Goal: Transaction & Acquisition: Book appointment/travel/reservation

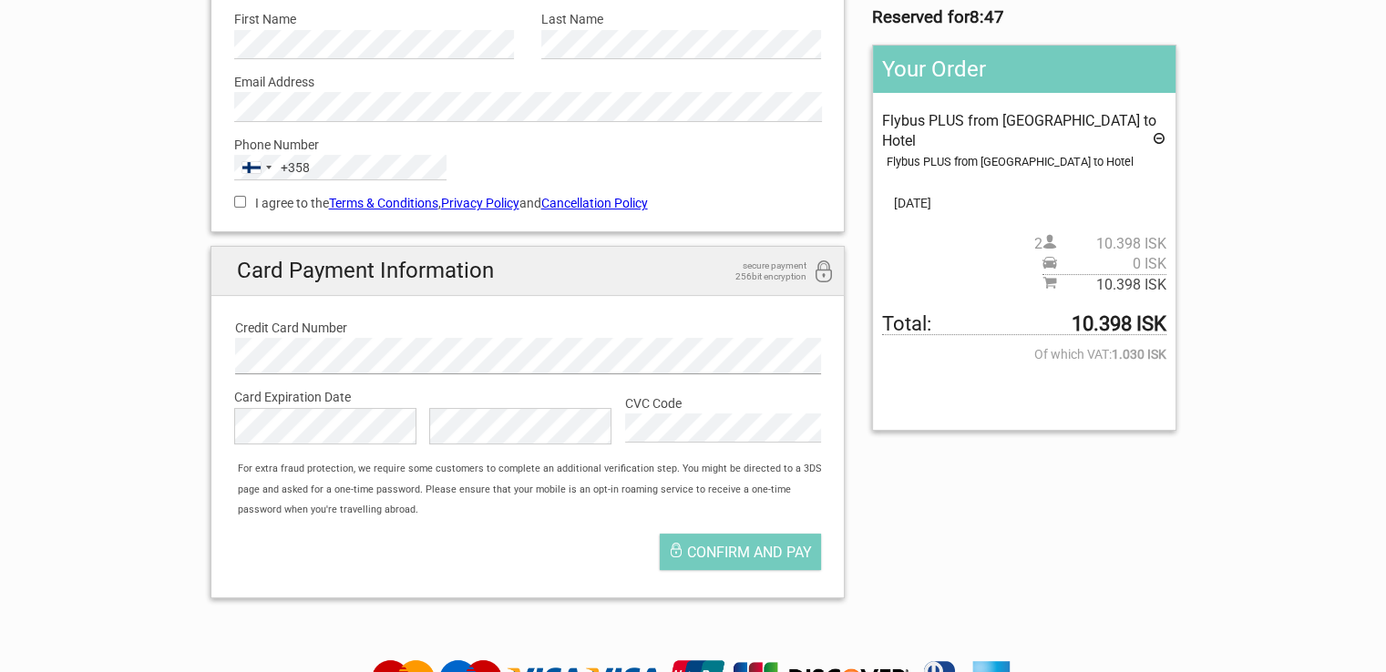
scroll to position [273, 0]
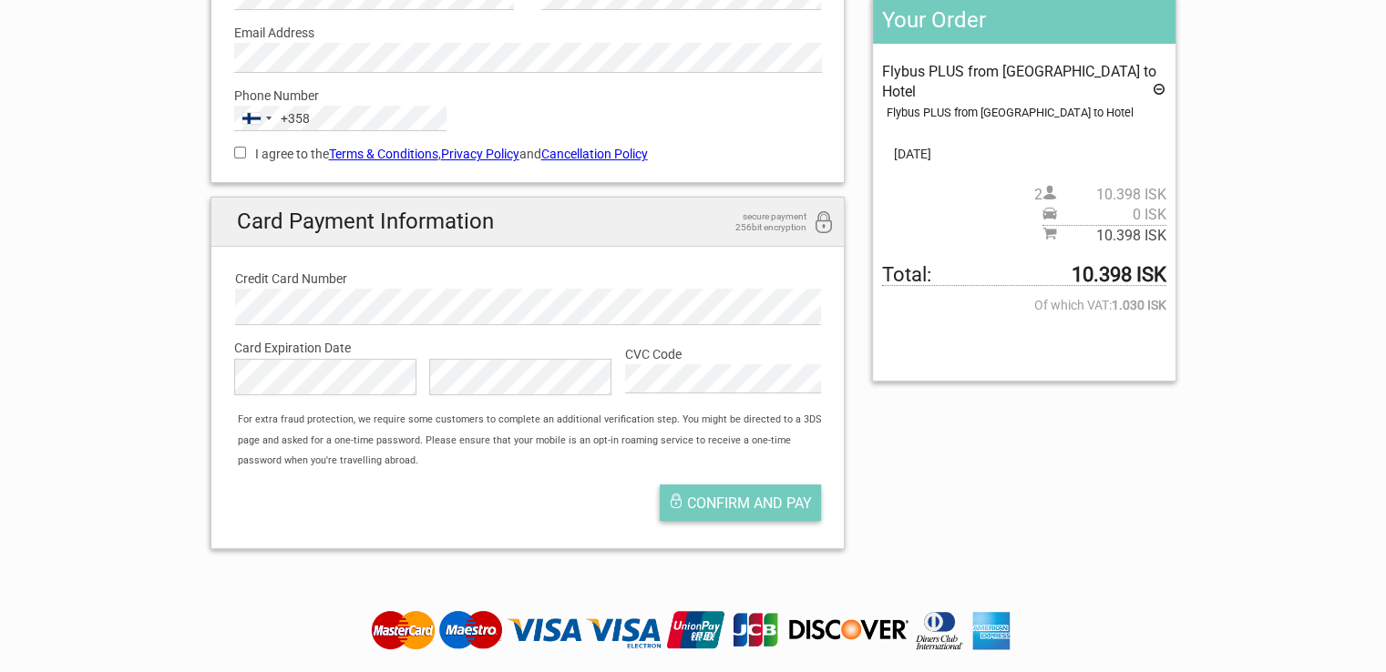
click at [768, 501] on span "Confirm and pay" at bounding box center [749, 503] width 125 height 17
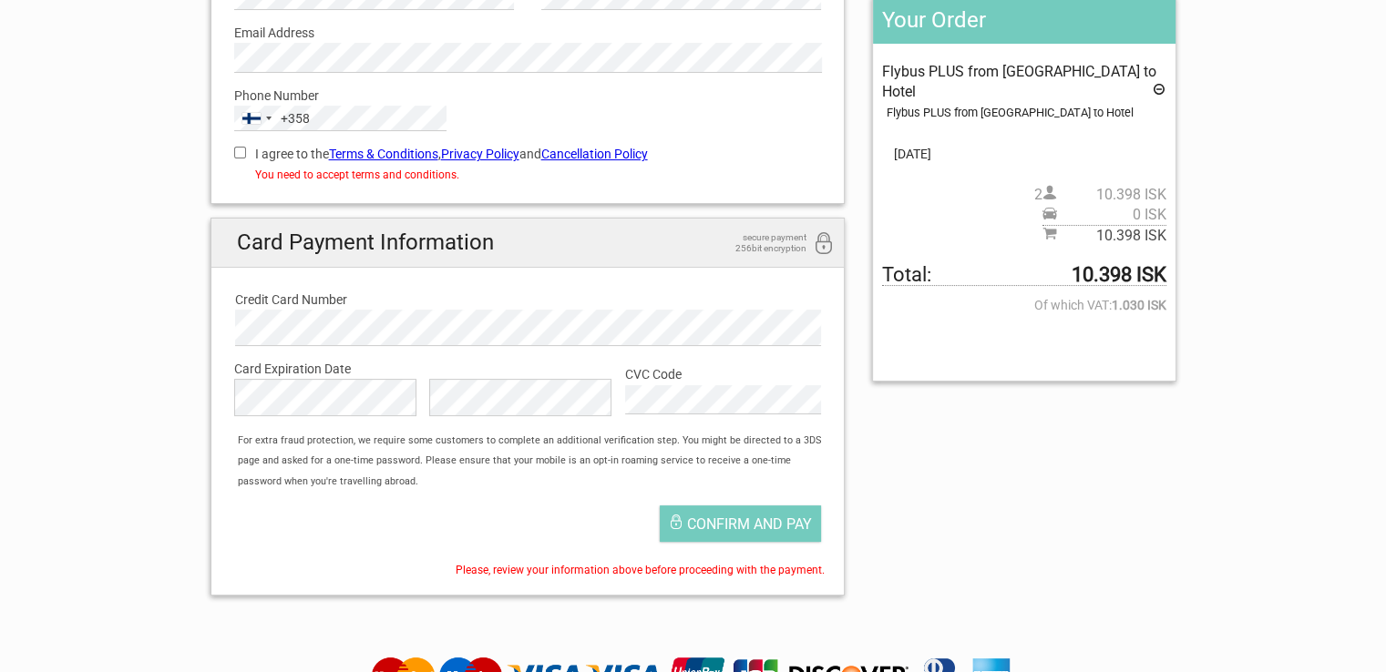
click at [237, 152] on input "I agree to the Terms & Conditions , Privacy Policy and Cancellation Policy" at bounding box center [240, 153] width 12 height 12
checkbox input "true"
click at [760, 526] on span "Confirm and pay" at bounding box center [749, 524] width 125 height 17
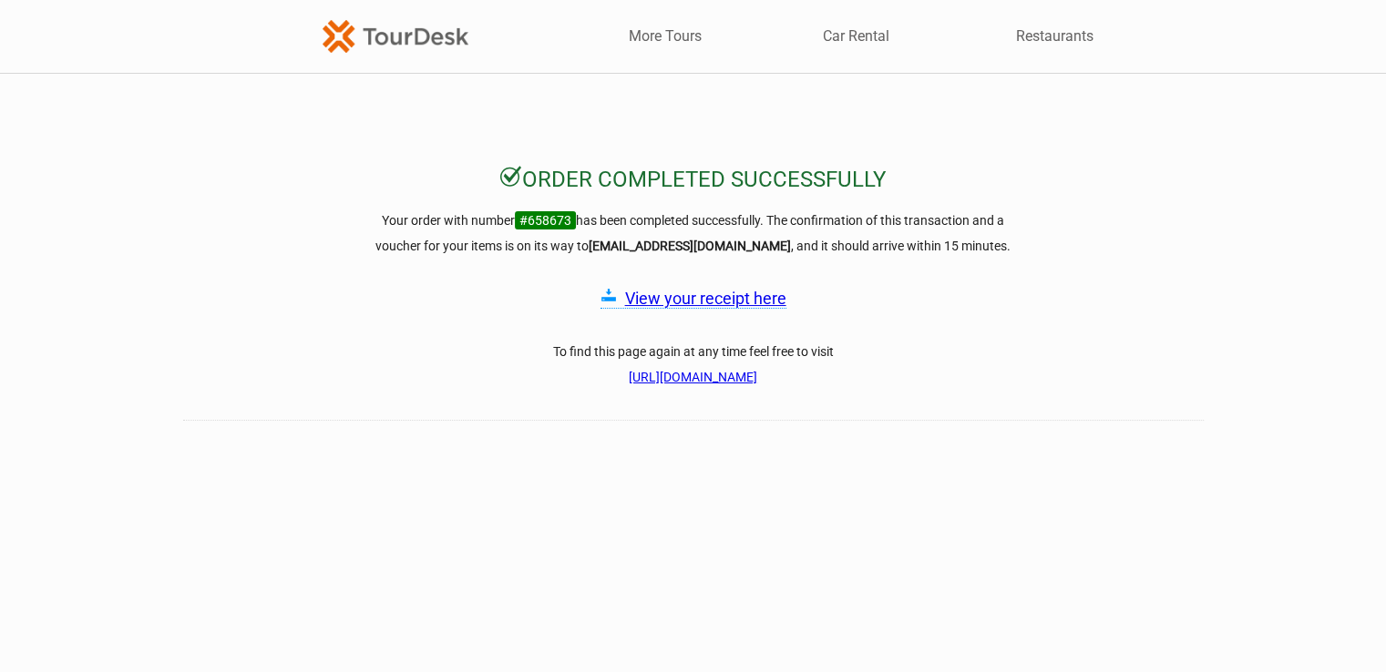
click at [747, 299] on link "View your receipt here" at bounding box center [705, 298] width 161 height 19
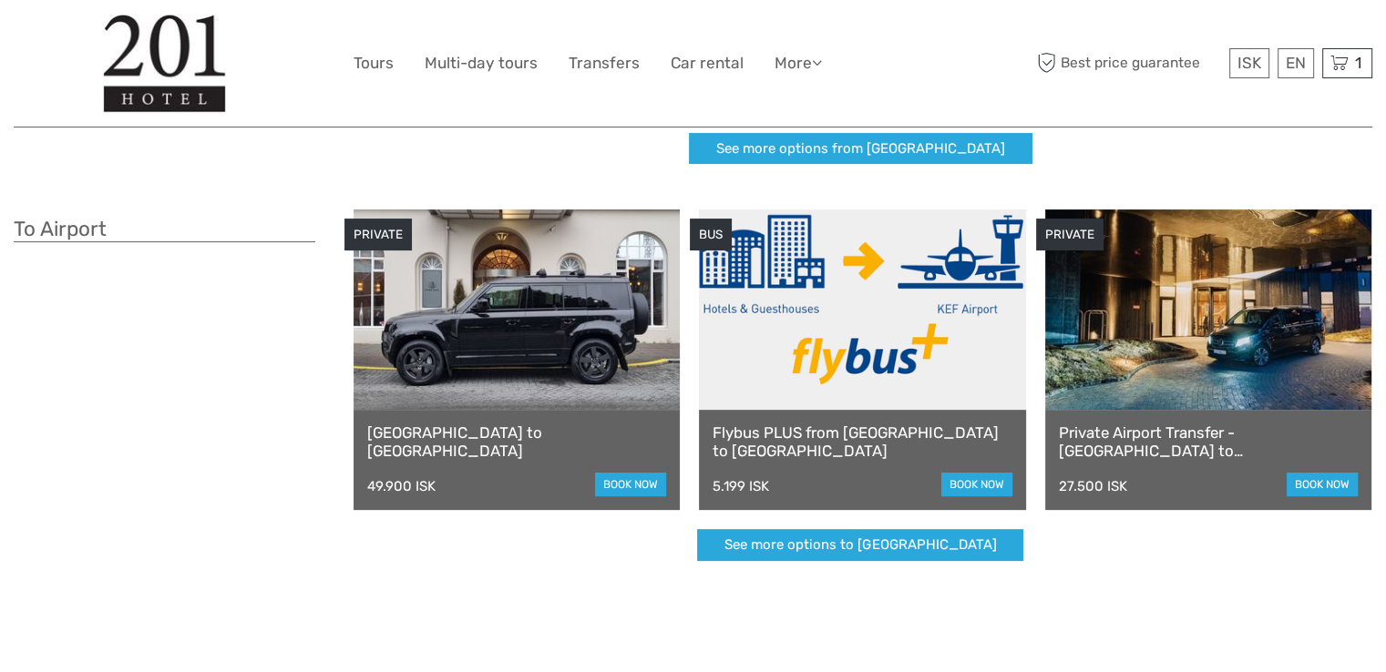
scroll to position [456, 0]
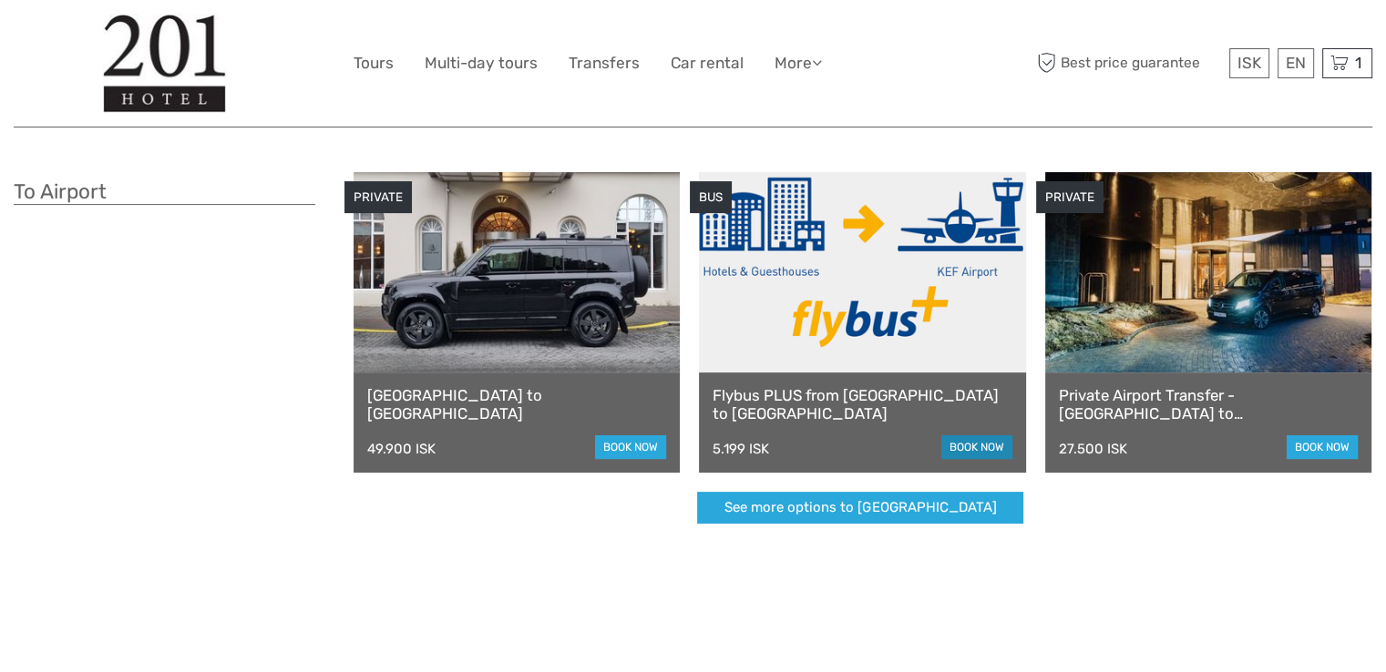
click at [982, 445] on link "book now" at bounding box center [976, 448] width 71 height 24
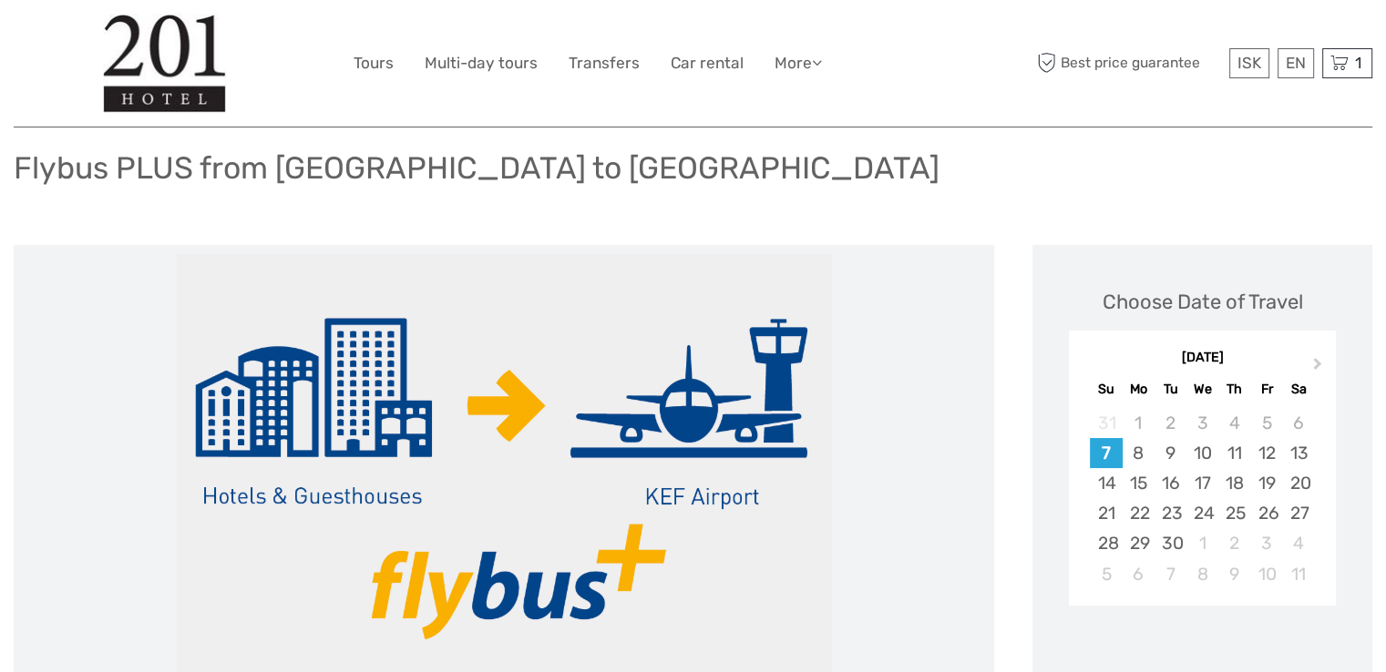
scroll to position [182, 0]
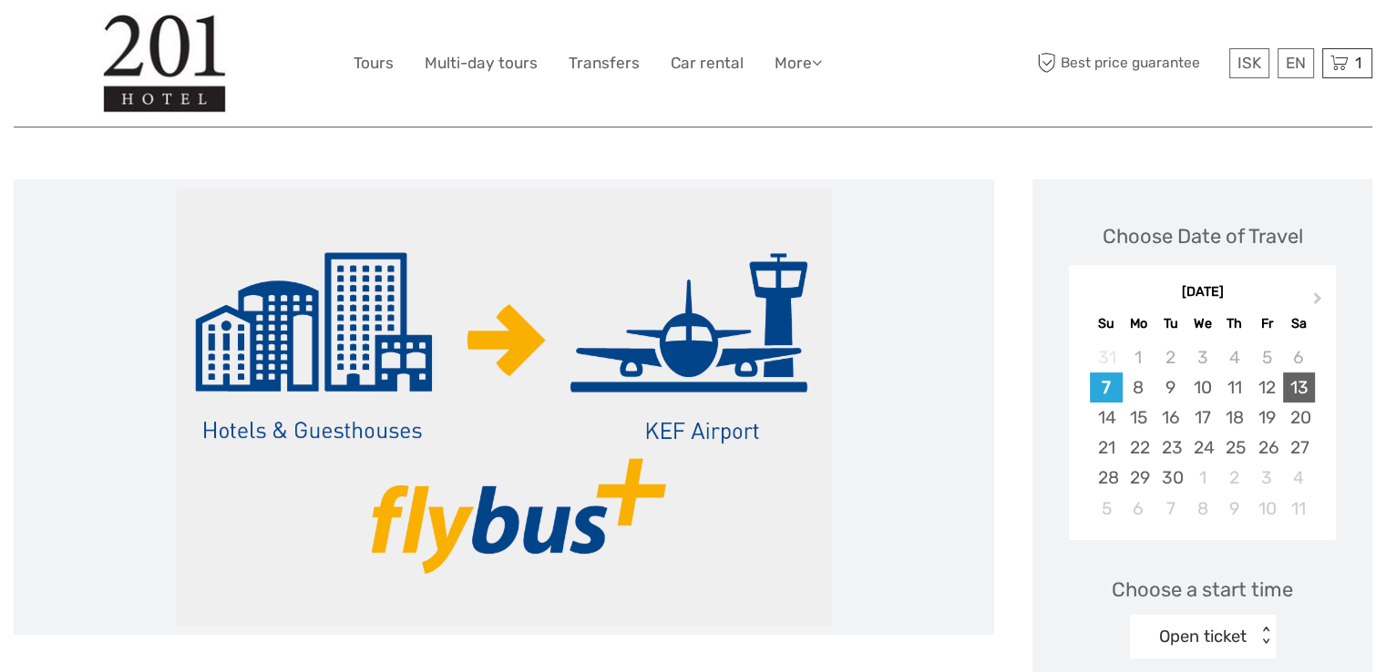
click at [1297, 388] on div "13" at bounding box center [1299, 388] width 32 height 30
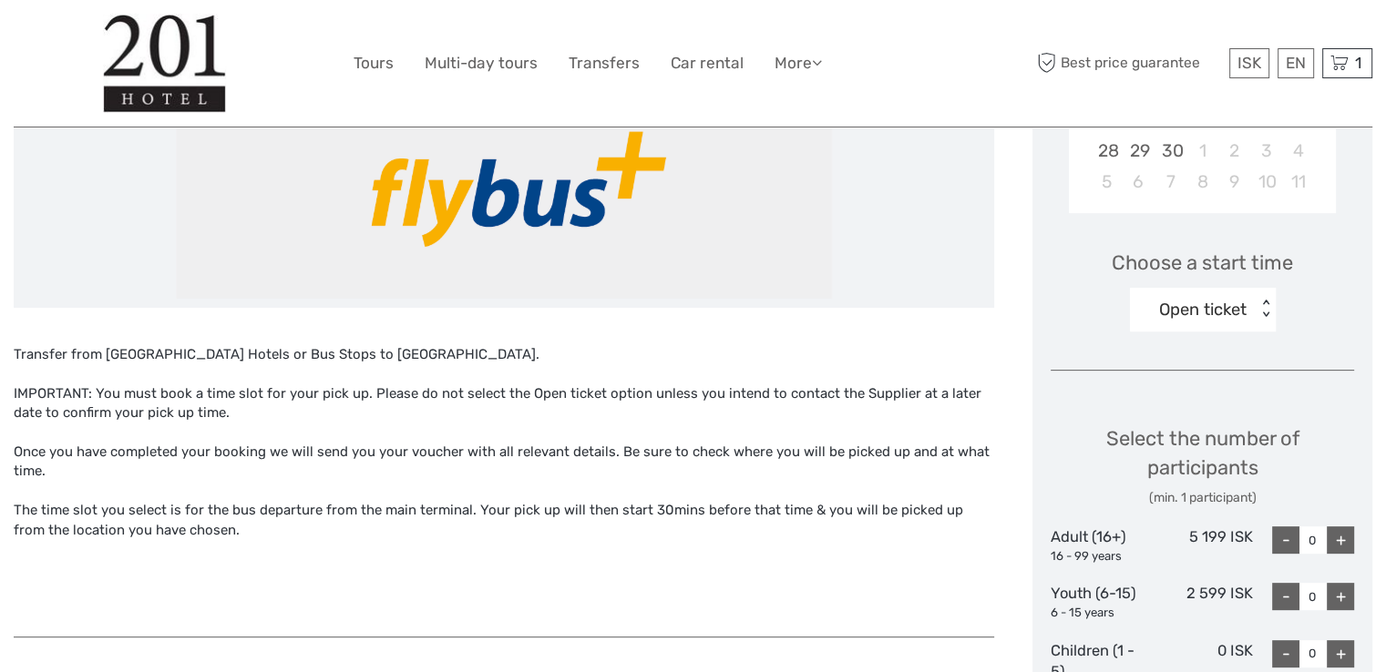
scroll to position [547, 0]
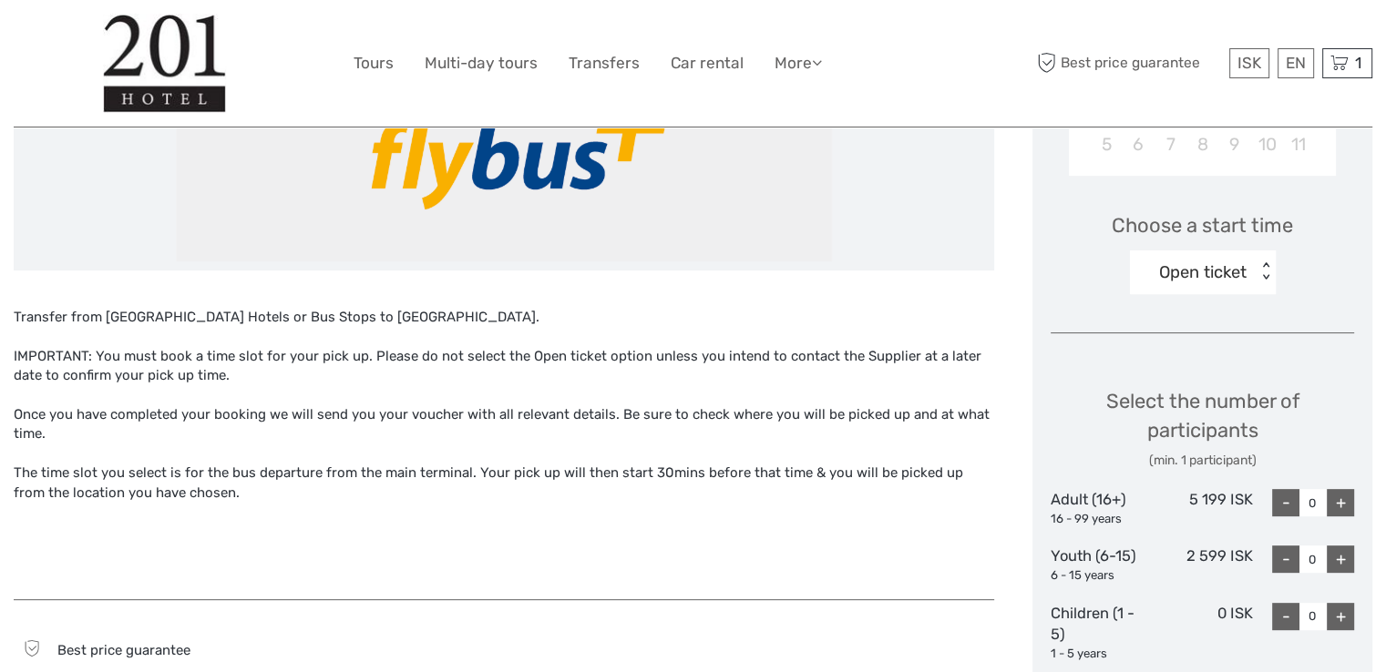
click at [1345, 505] on div "+" at bounding box center [1340, 502] width 27 height 27
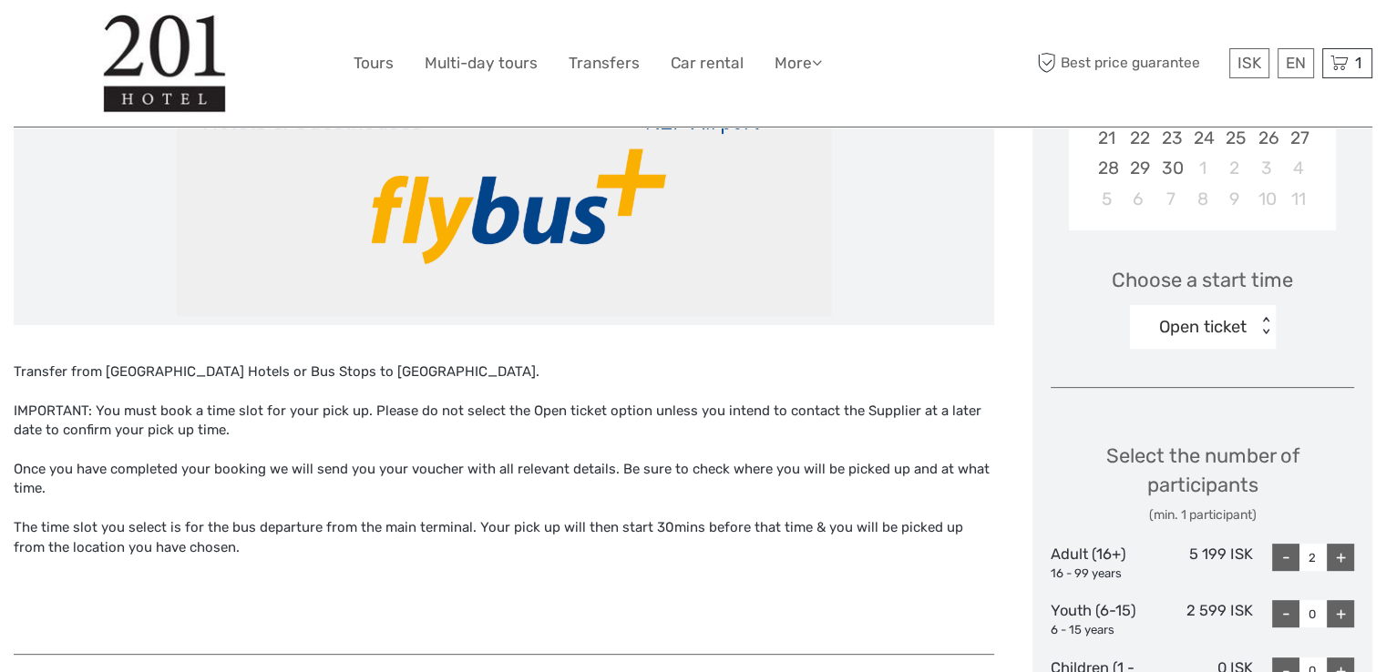
scroll to position [456, 0]
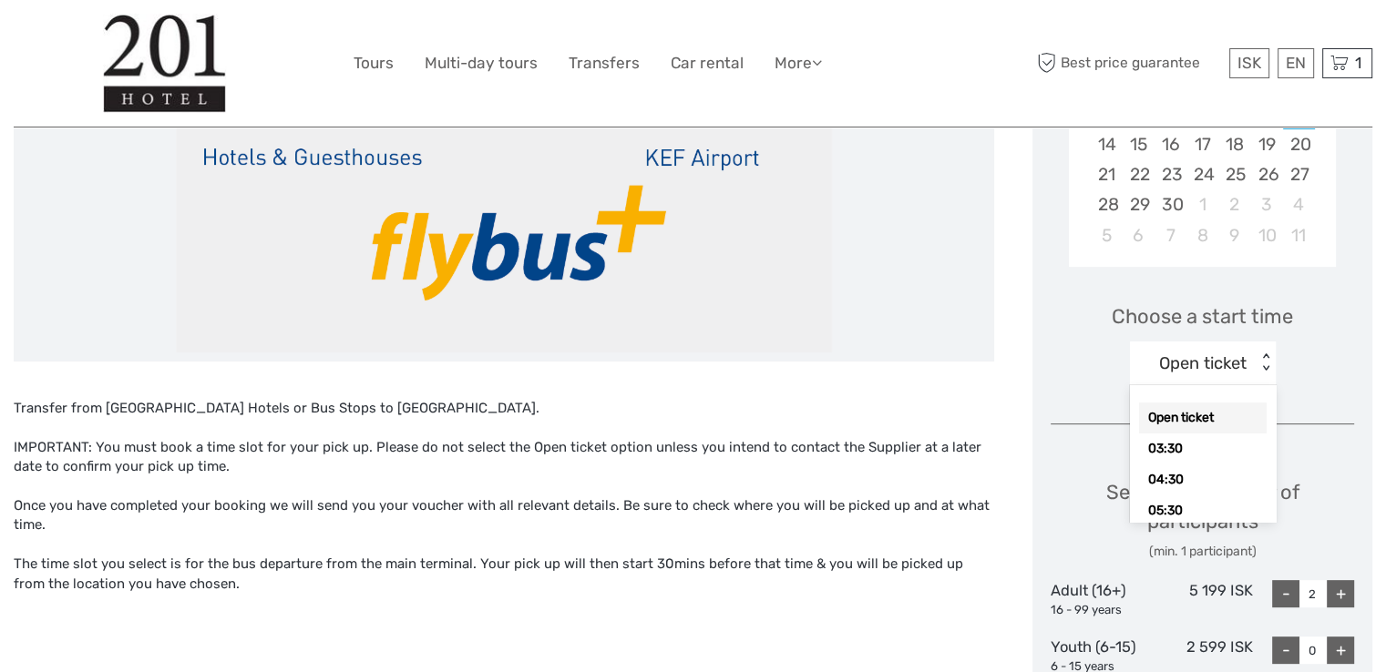
click at [1266, 358] on div "< >" at bounding box center [1265, 363] width 15 height 19
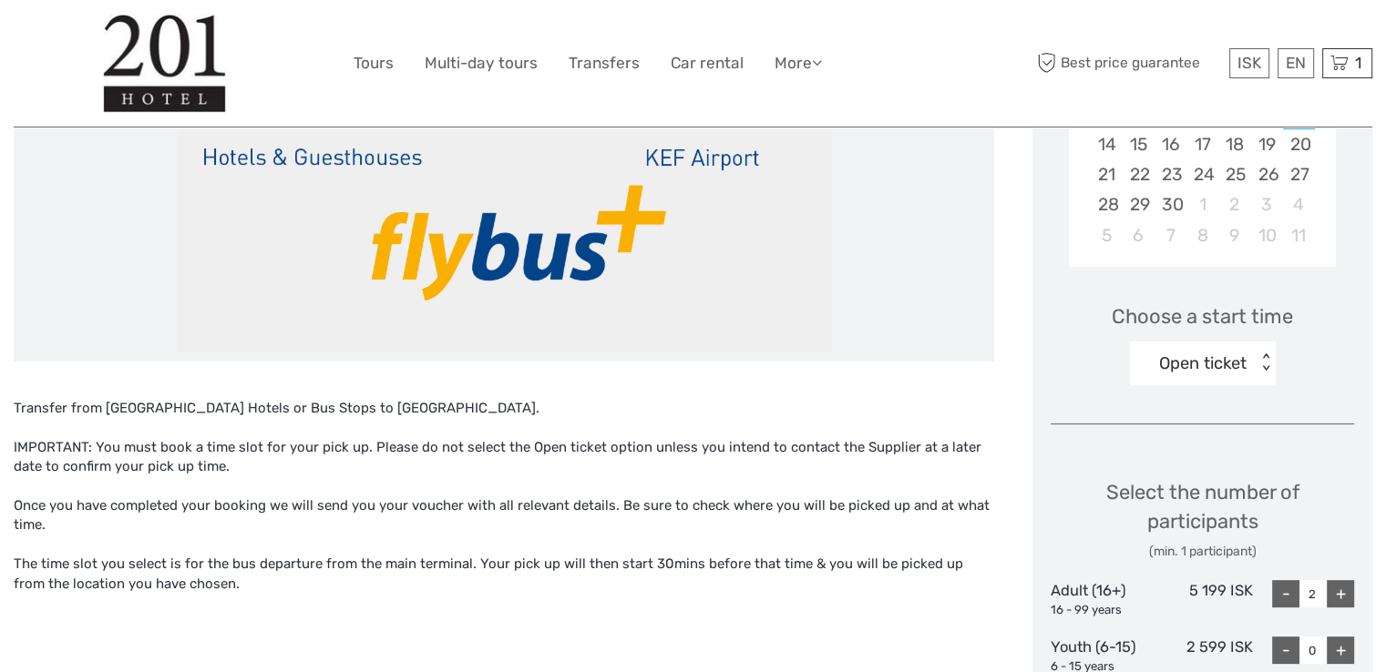
click at [1078, 354] on div "Choose a start time Open ticket < >" at bounding box center [1201, 336] width 303 height 117
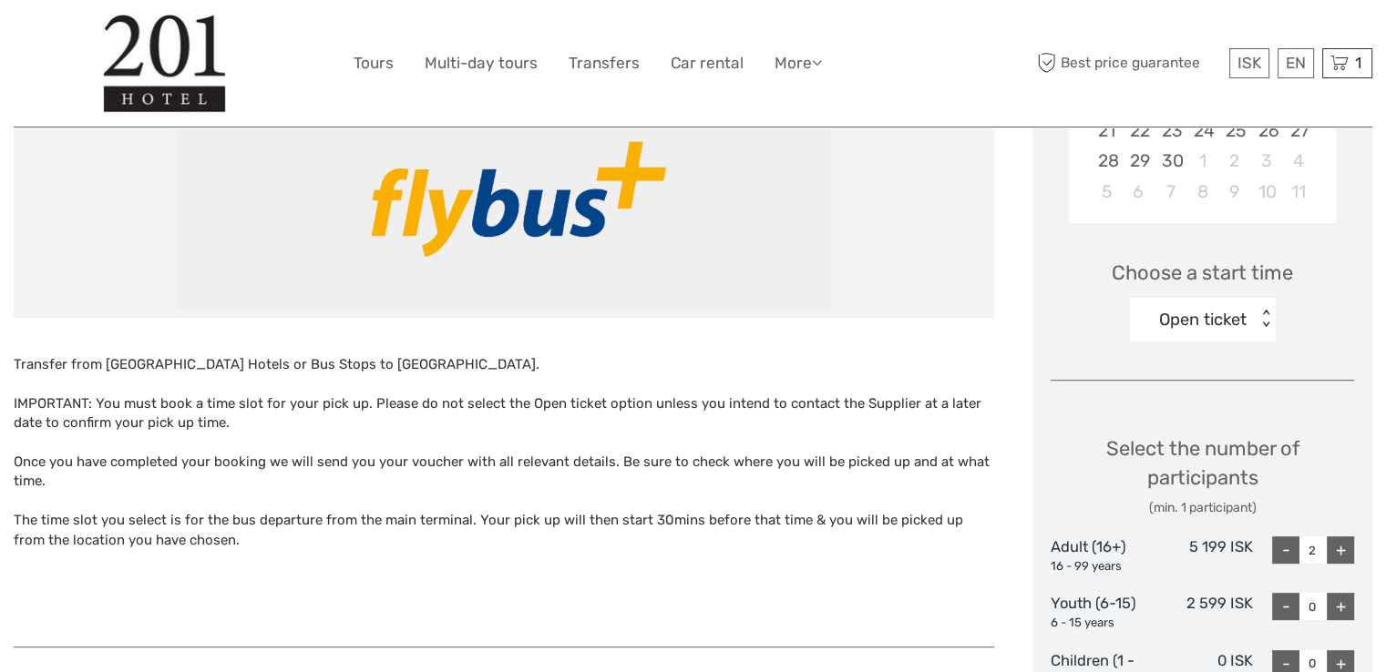
scroll to position [547, 0]
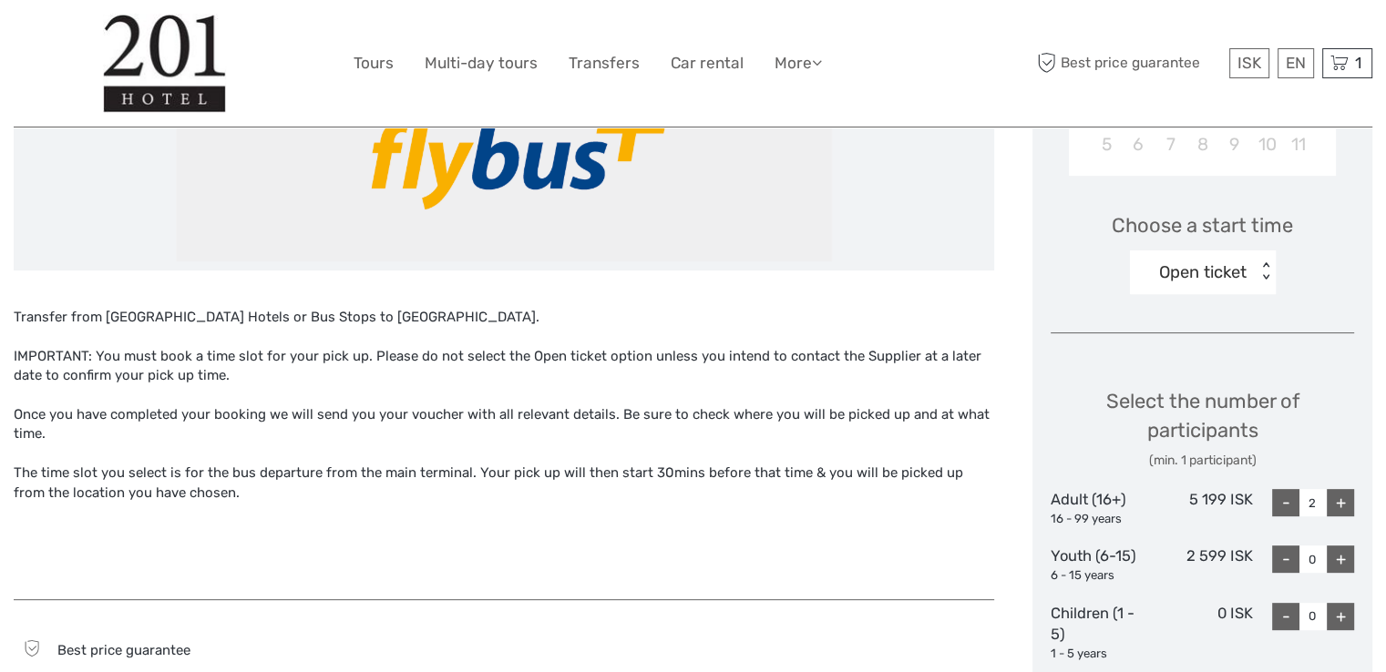
click at [1265, 267] on div "< >" at bounding box center [1265, 271] width 15 height 19
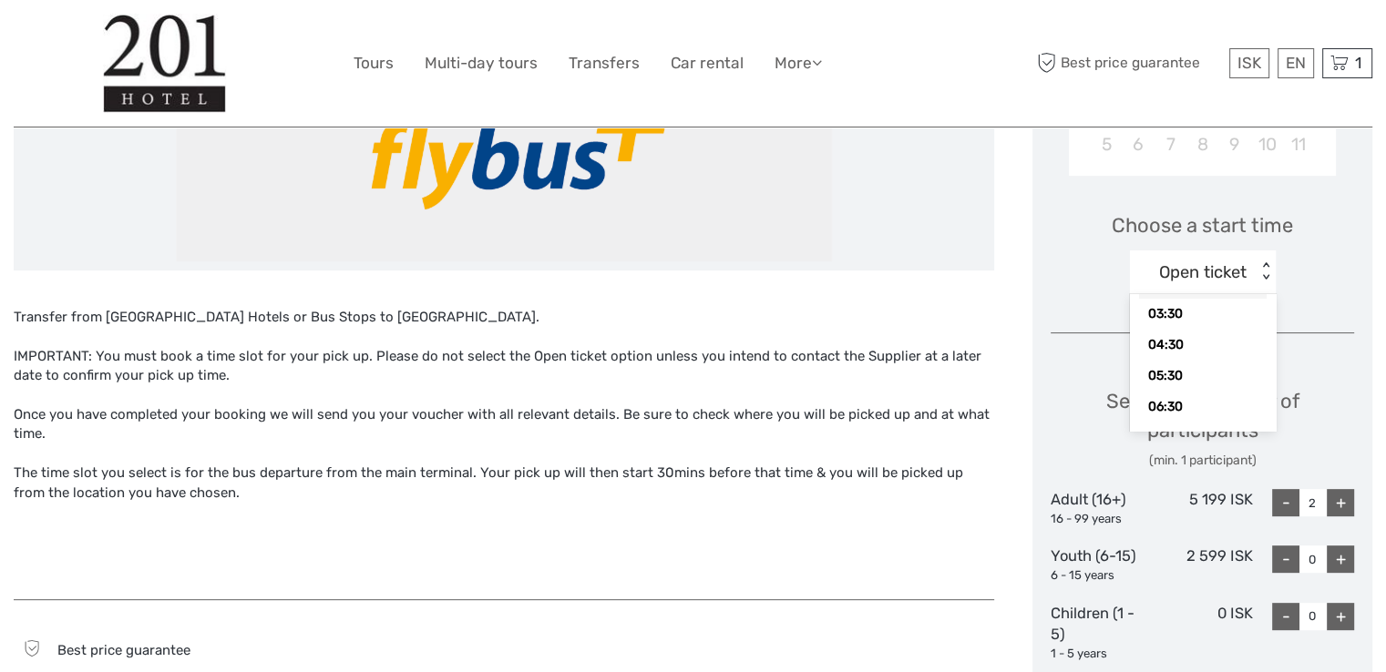
scroll to position [91, 0]
click at [1170, 359] on div "06:30" at bounding box center [1203, 359] width 128 height 31
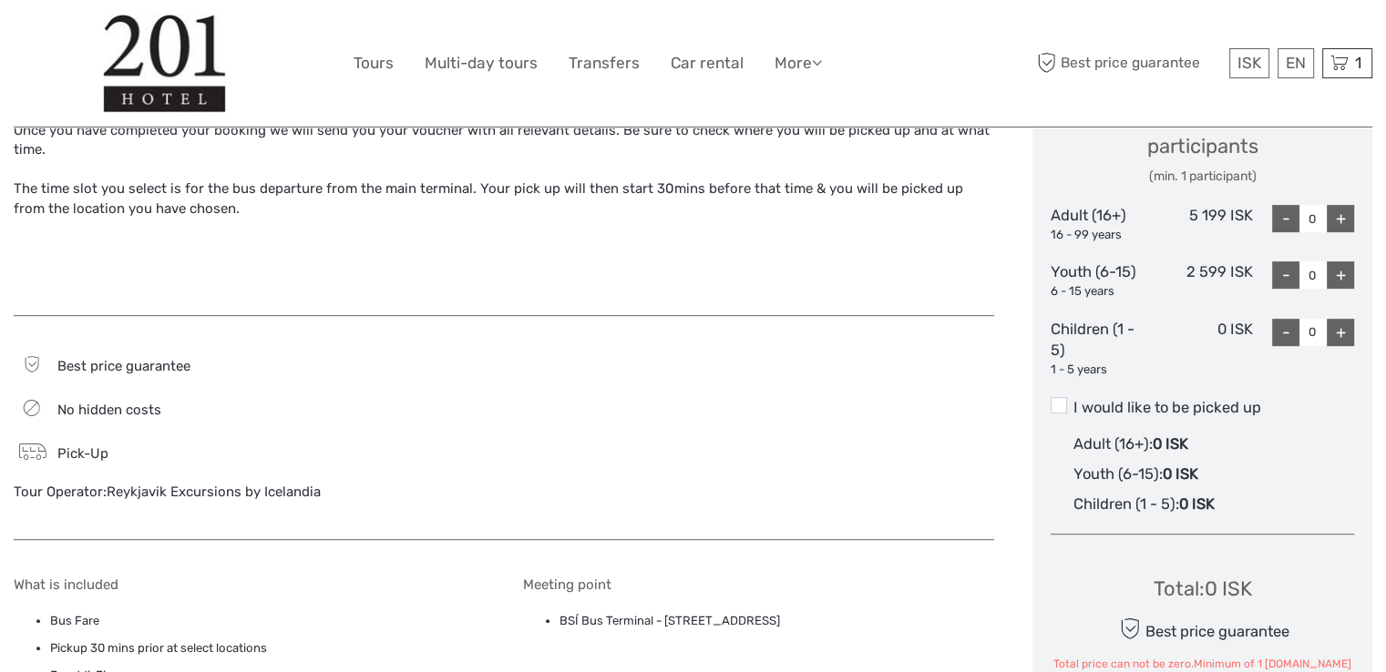
scroll to position [820, 0]
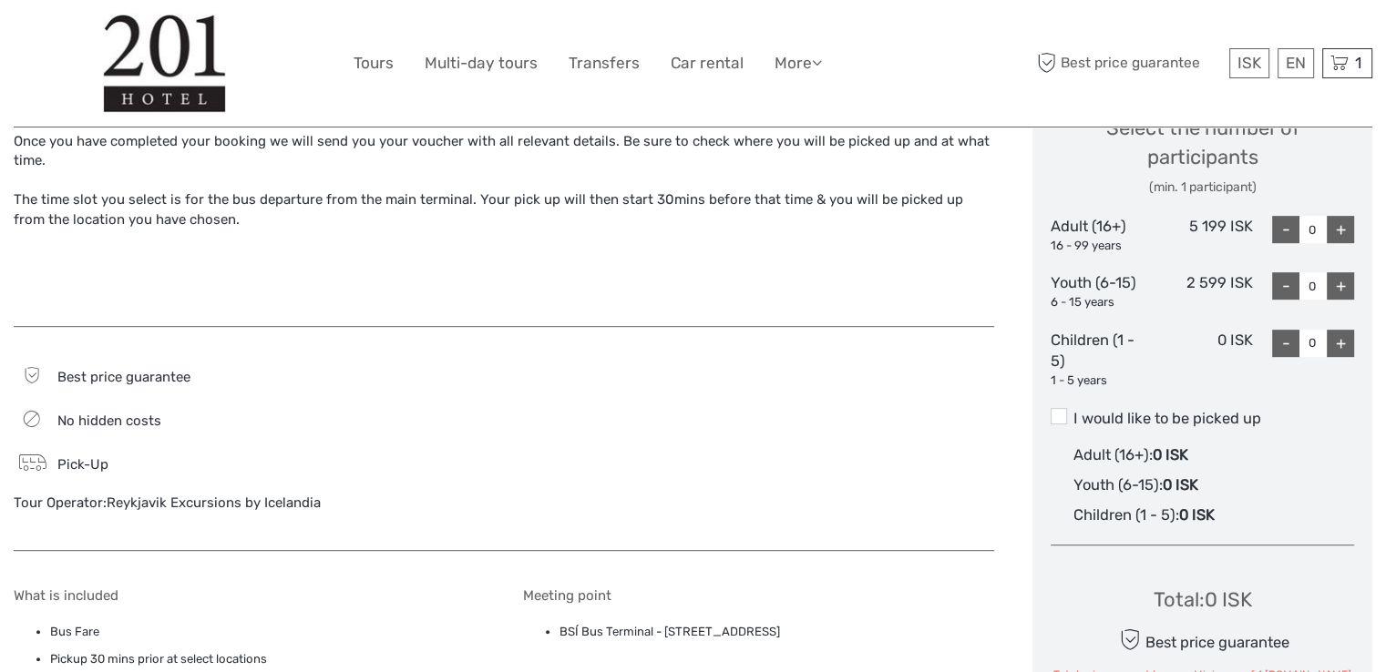
click at [1346, 230] on div "+" at bounding box center [1340, 229] width 27 height 27
type input "2"
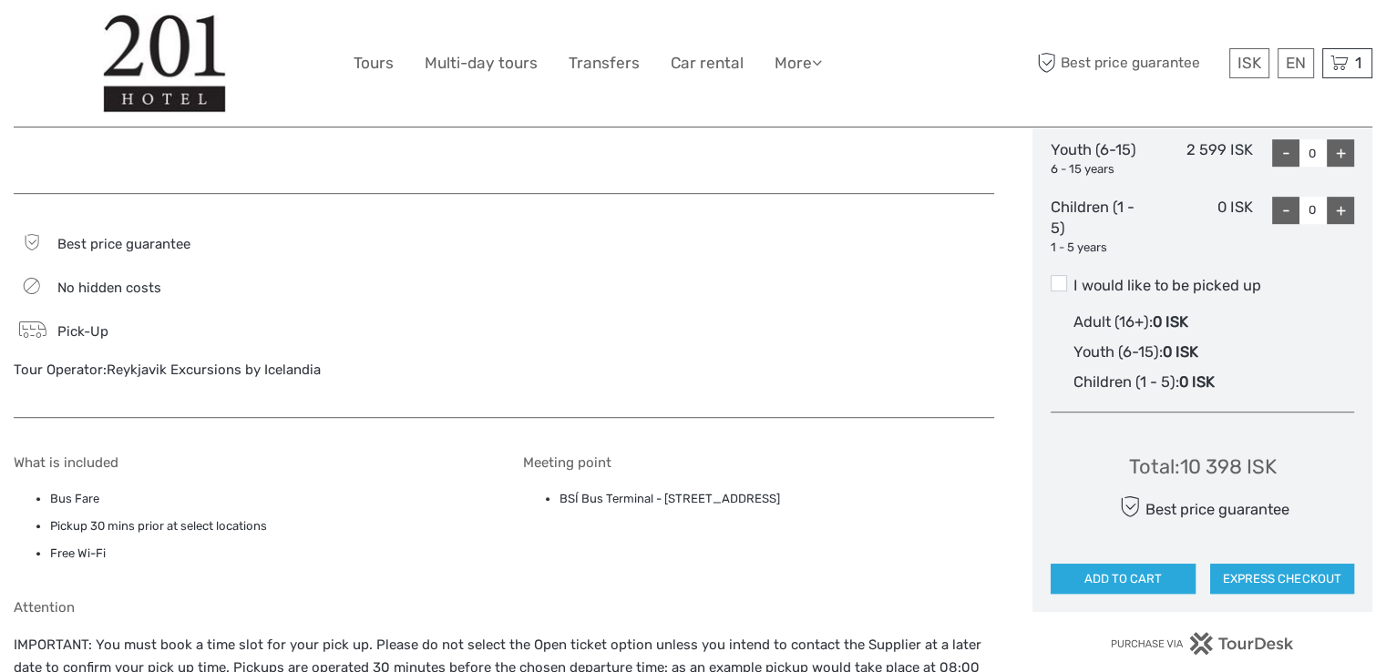
scroll to position [1002, 0]
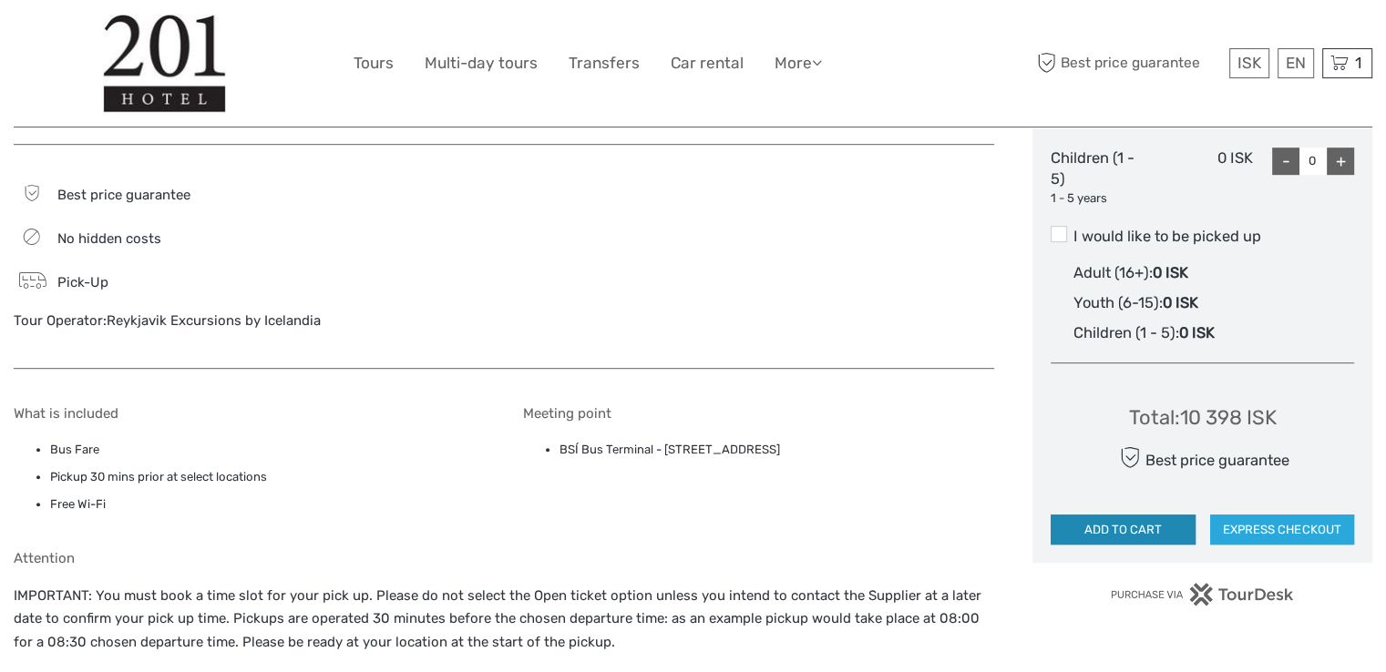
click at [1146, 532] on button "ADD TO CART" at bounding box center [1122, 530] width 144 height 31
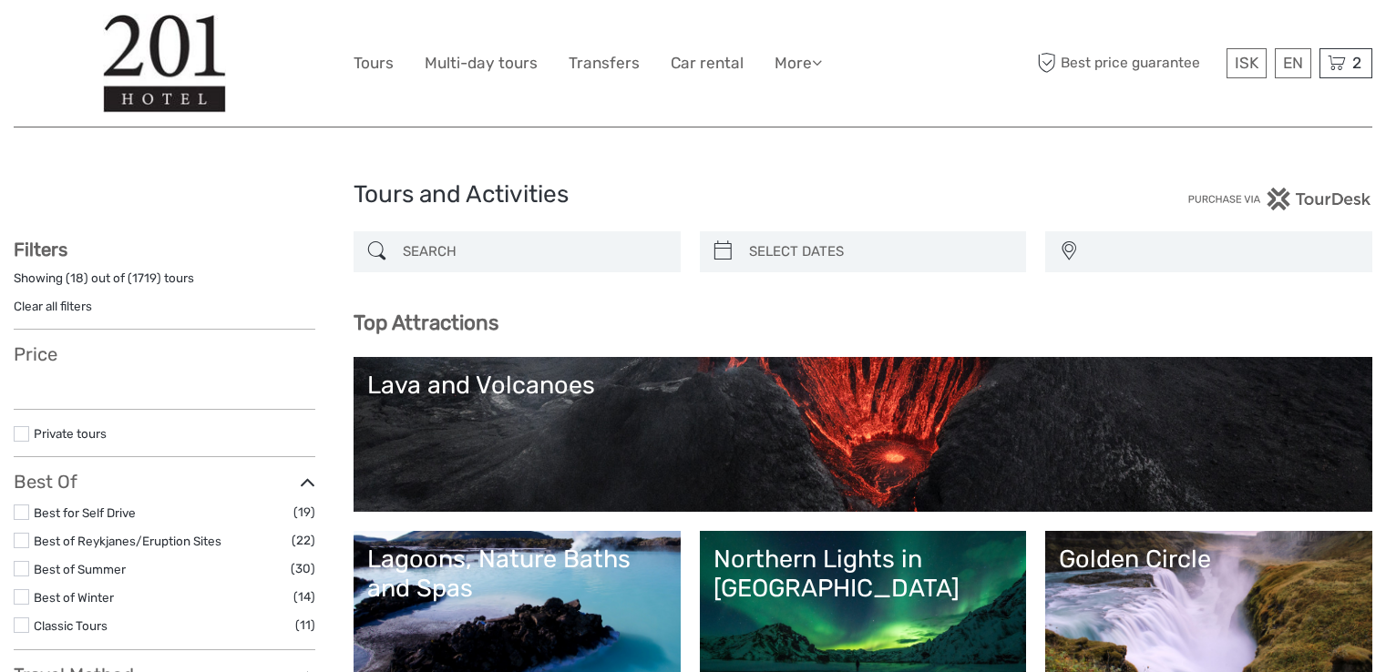
select select
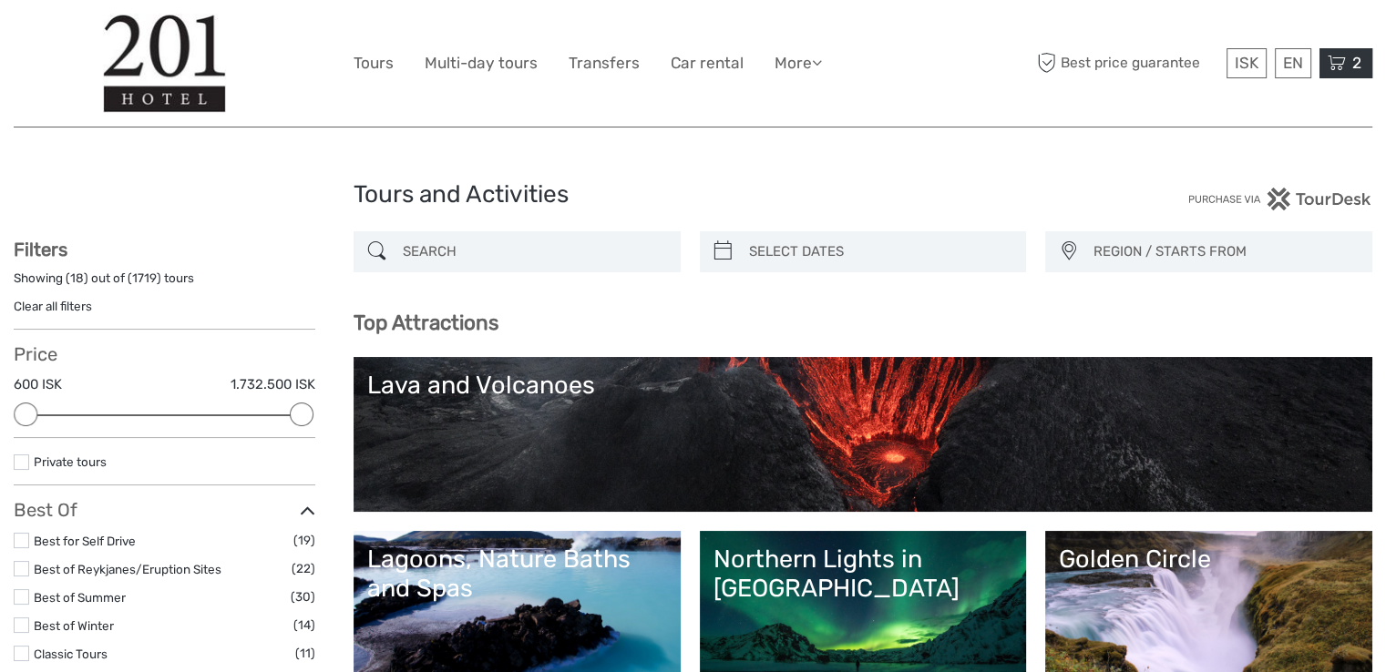
click at [1344, 56] on icon at bounding box center [1336, 63] width 18 height 23
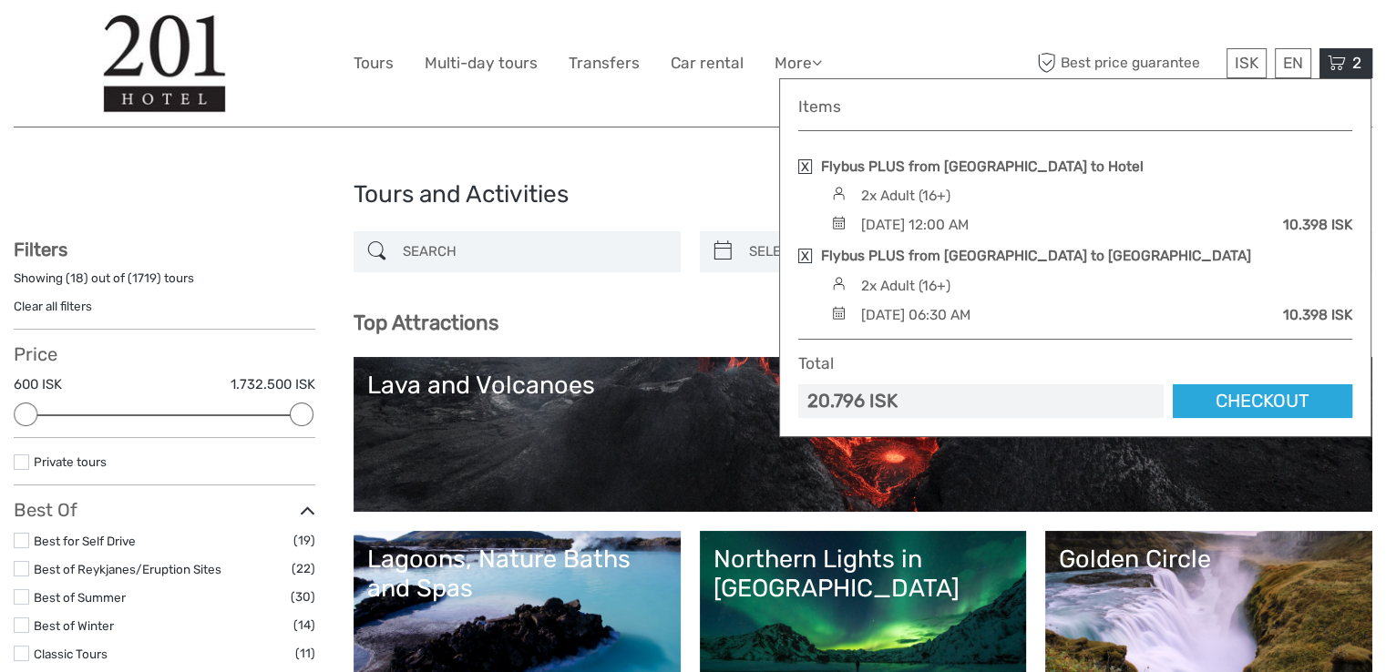
click at [809, 165] on link at bounding box center [805, 166] width 14 height 15
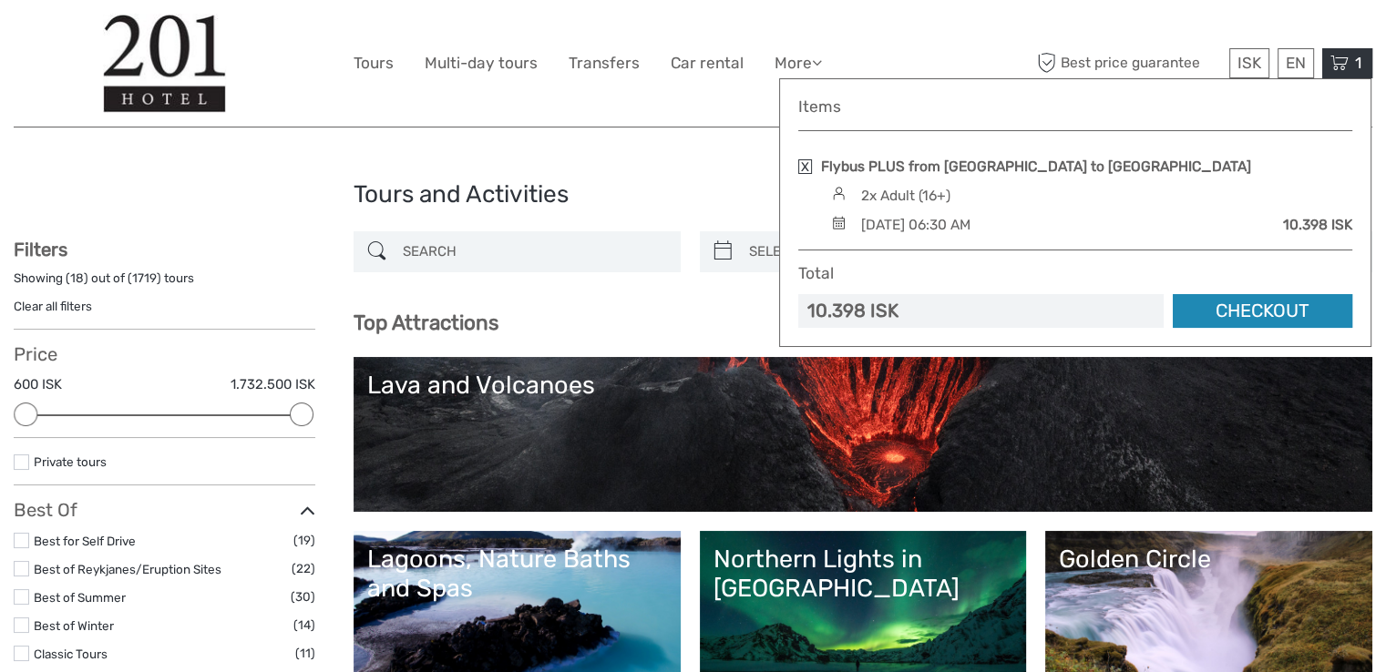
click at [1286, 311] on link "Checkout" at bounding box center [1262, 311] width 179 height 34
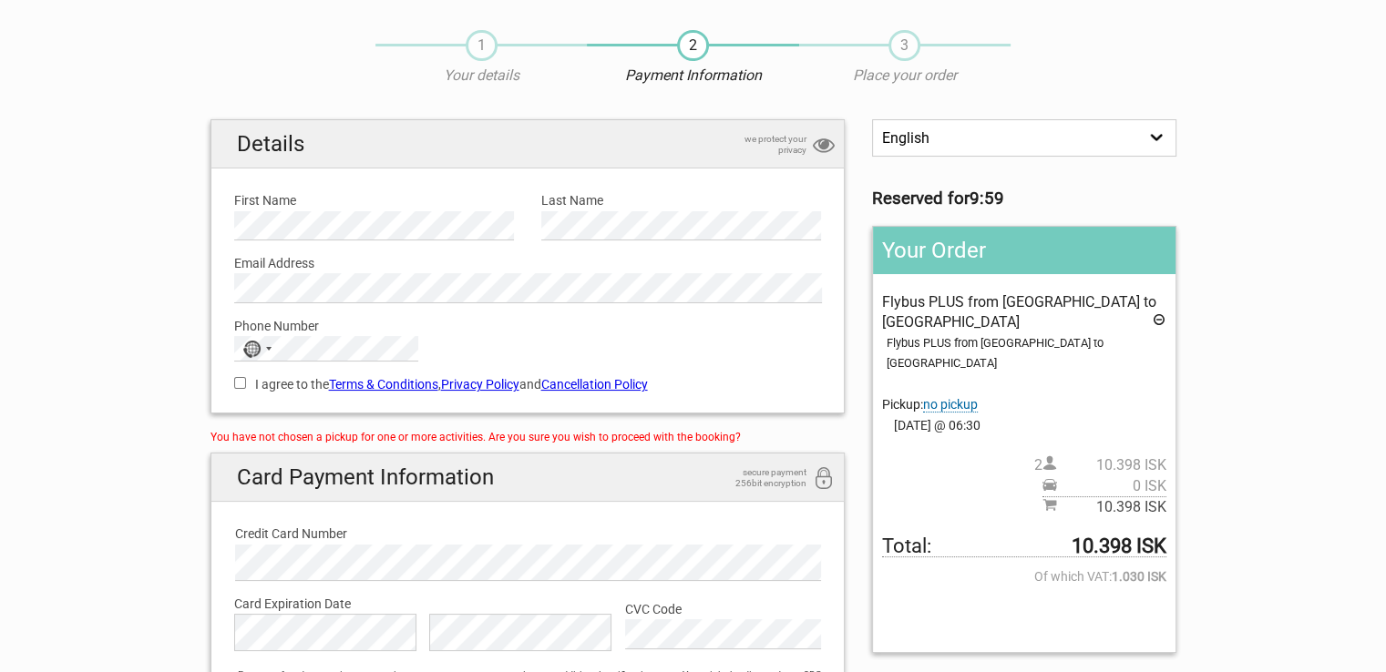
scroll to position [91, 0]
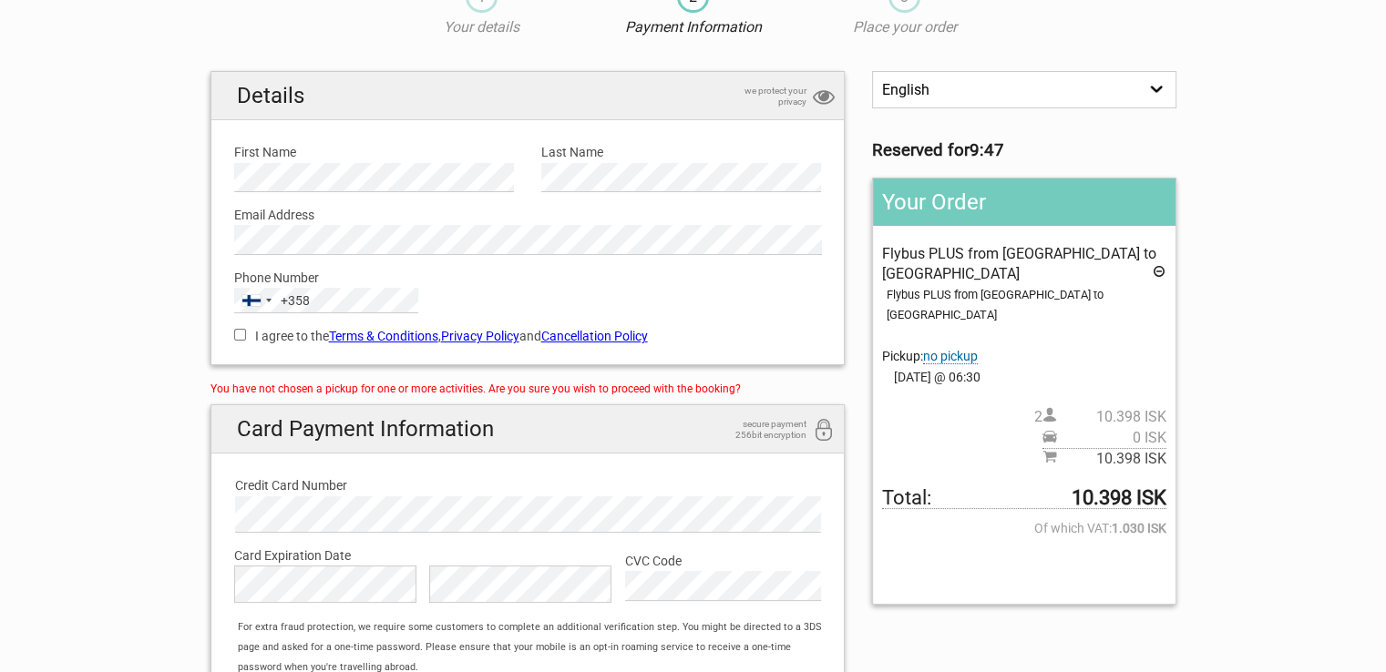
click at [242, 334] on input "I agree to the Terms & Conditions , Privacy Policy and Cancellation Policy" at bounding box center [240, 335] width 12 height 12
checkbox input "true"
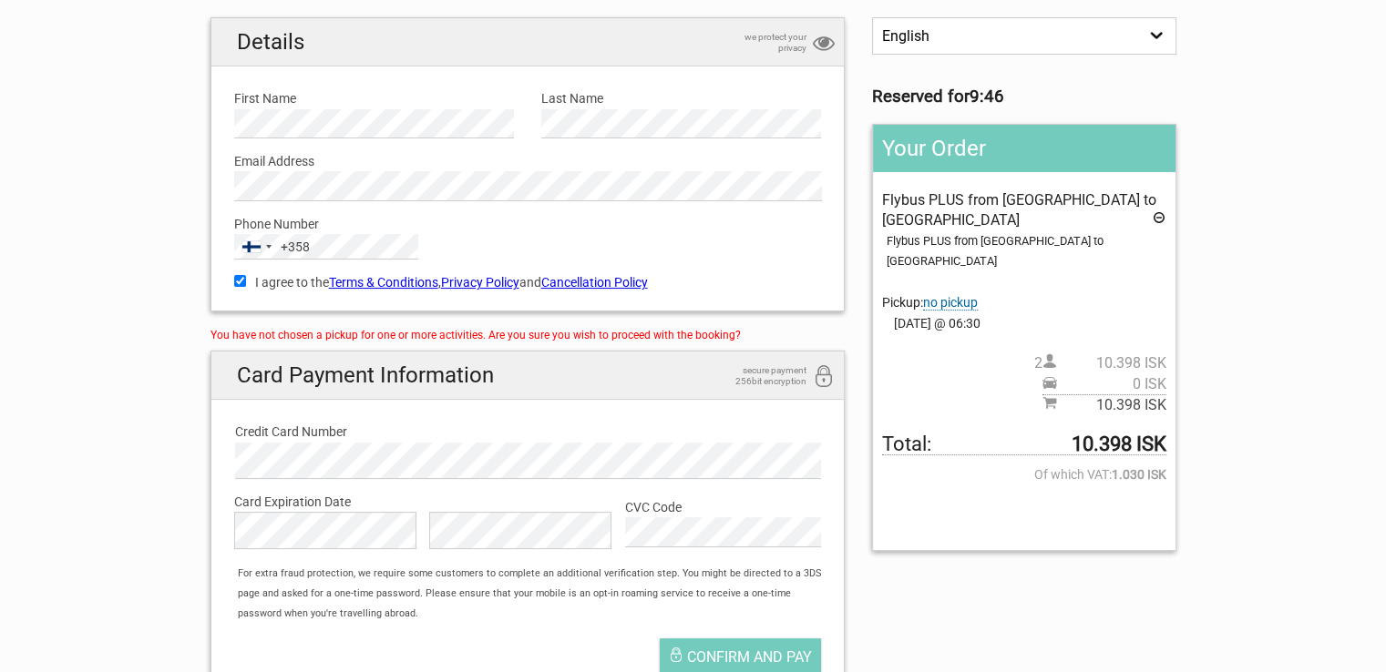
scroll to position [182, 0]
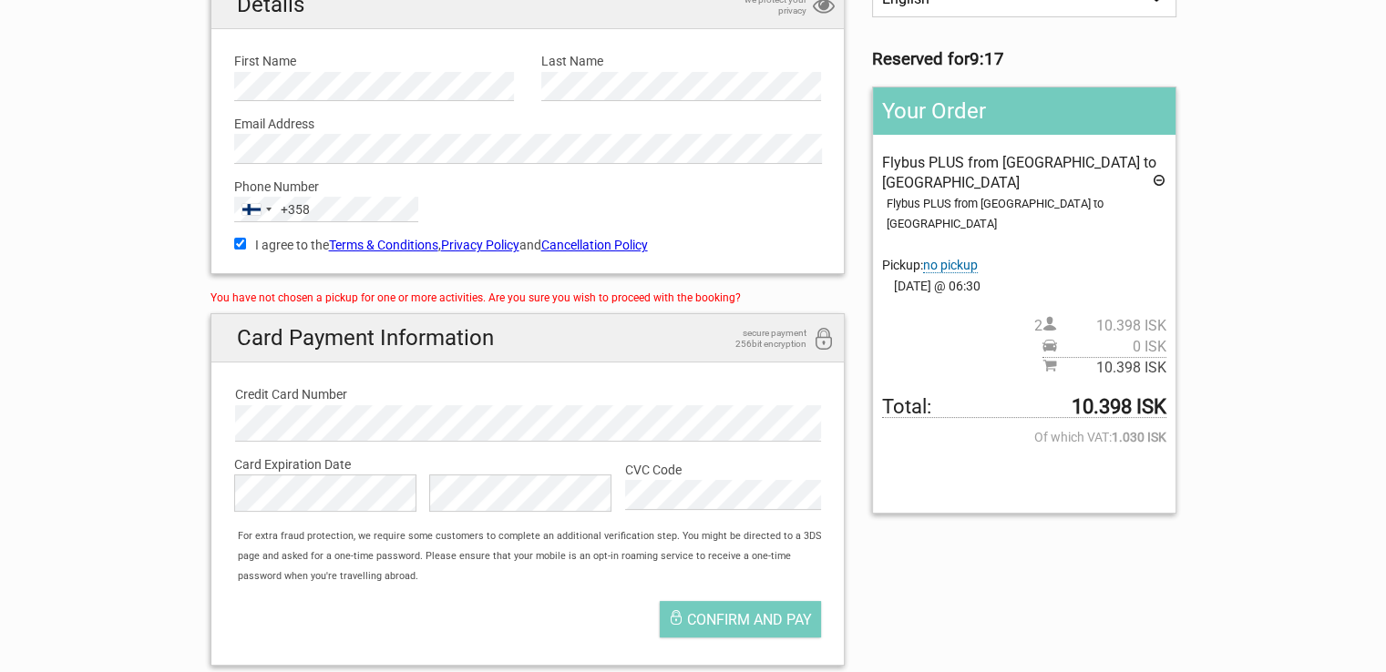
click at [966, 258] on span "no pickup" at bounding box center [950, 265] width 55 height 15
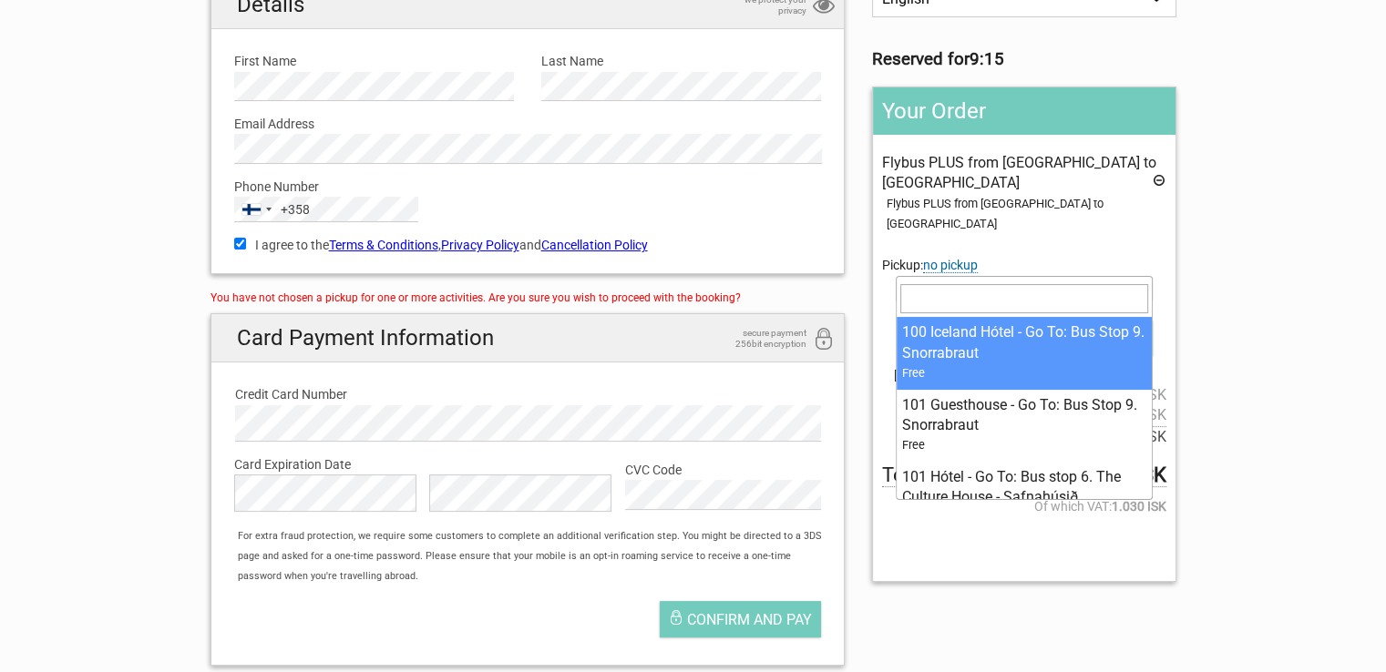
click at [1141, 287] on b at bounding box center [1142, 289] width 7 height 5
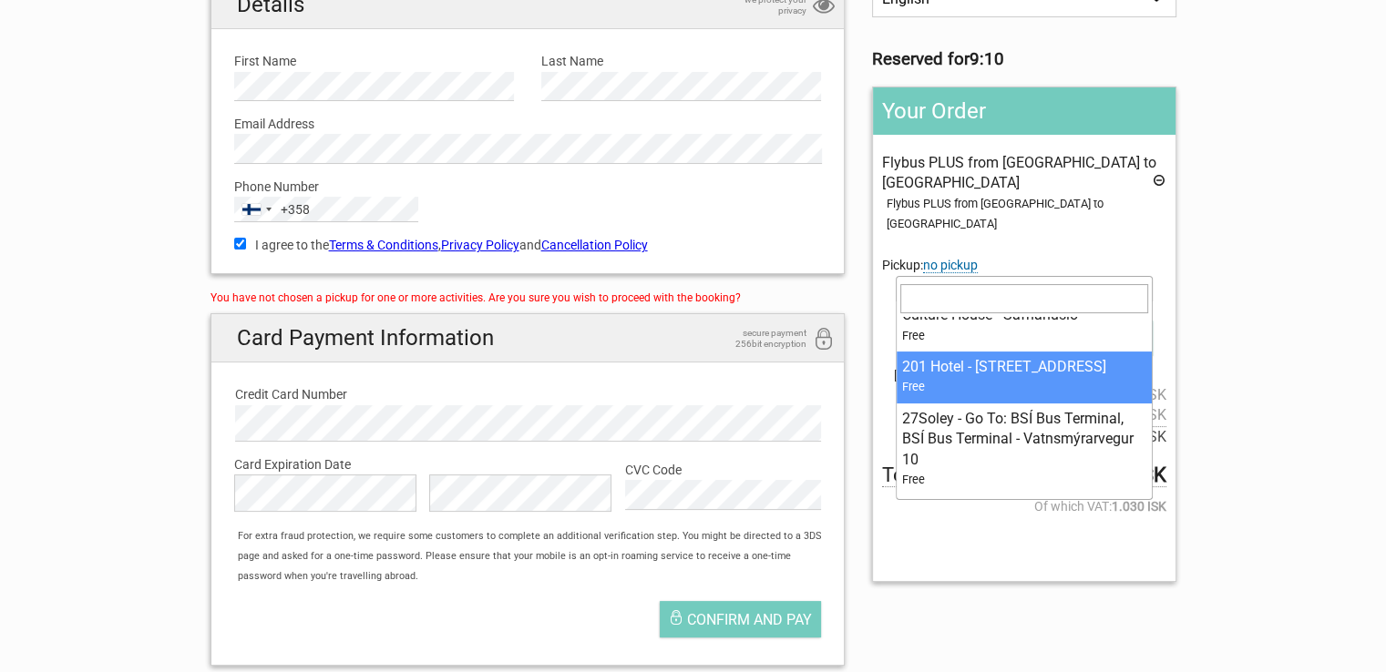
select select "1093250"
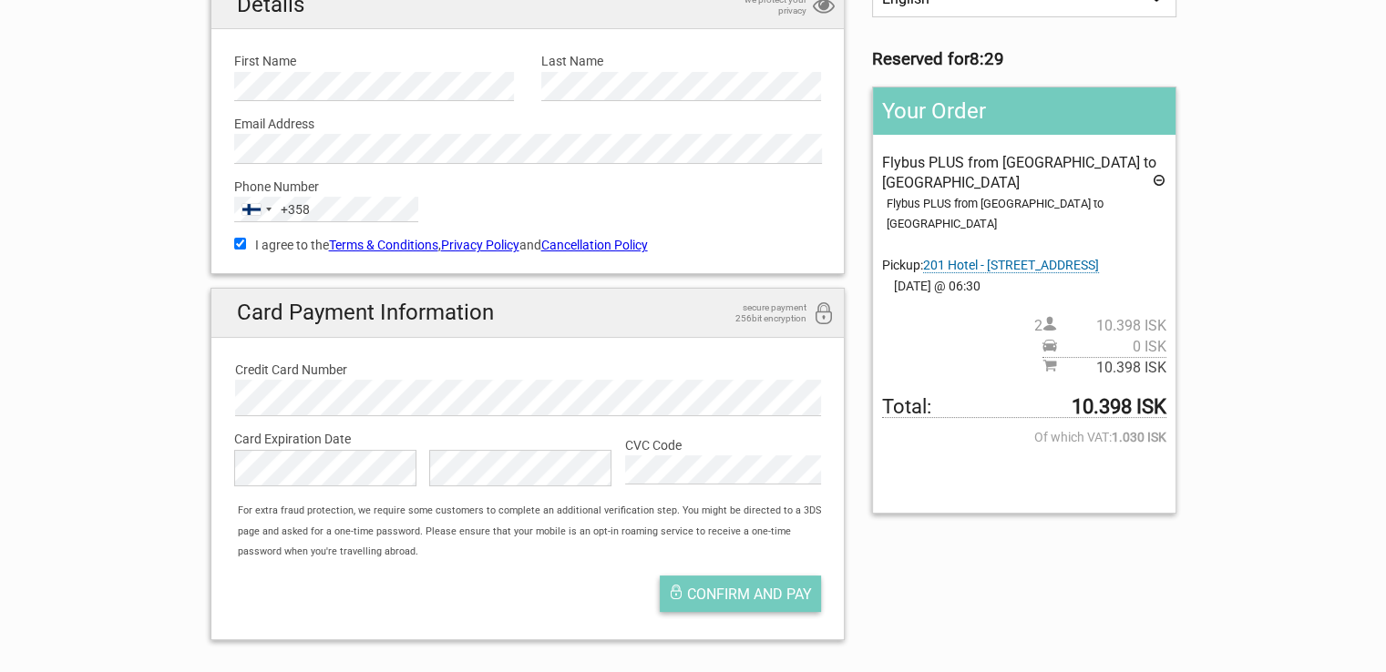
click at [763, 601] on span "Confirm and pay" at bounding box center [749, 594] width 125 height 17
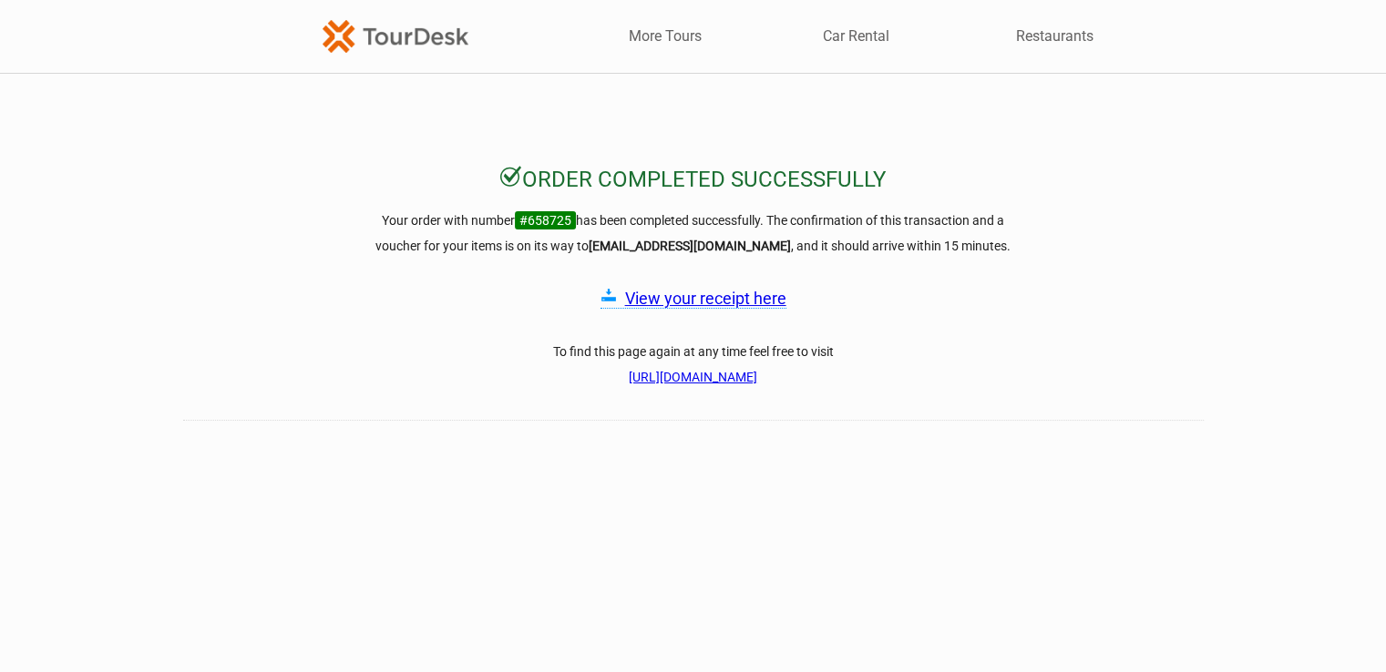
click at [717, 299] on link "View your receipt here" at bounding box center [705, 298] width 161 height 19
